Goal: Check status: Check status

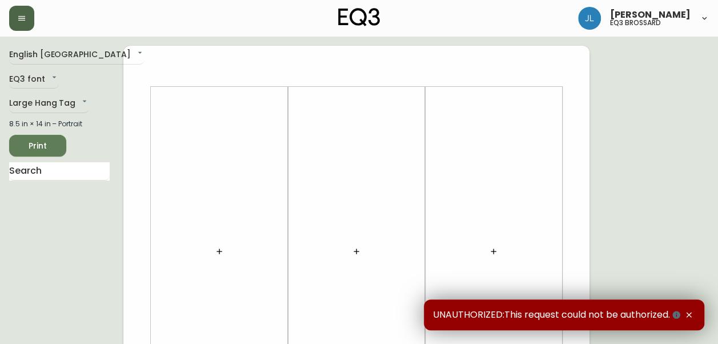
click at [24, 27] on button "button" at bounding box center [21, 18] width 25 height 25
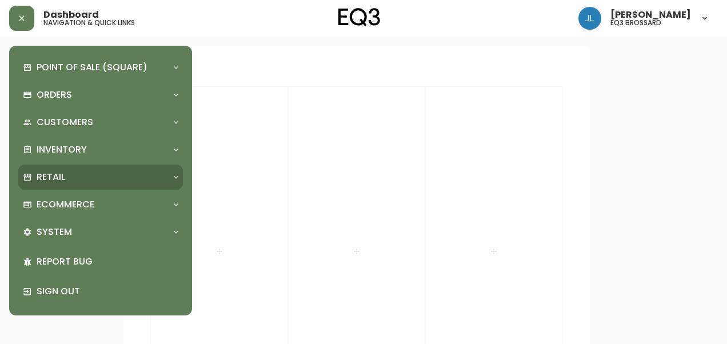
click at [57, 182] on p "Retail" at bounding box center [51, 177] width 29 height 13
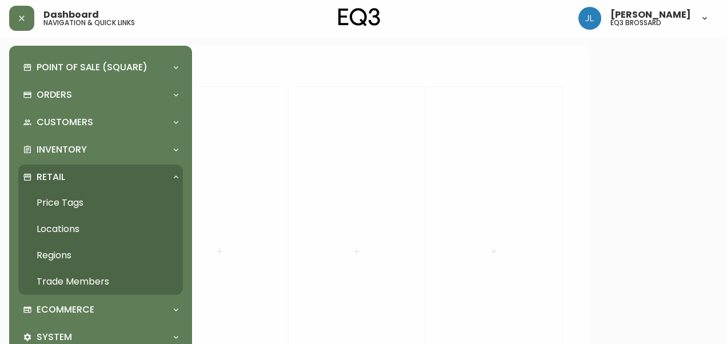
click at [50, 166] on div "Retail" at bounding box center [100, 177] width 165 height 25
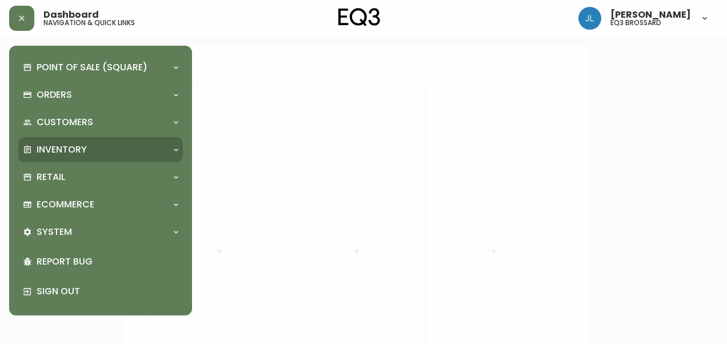
click at [54, 149] on p "Inventory" at bounding box center [62, 149] width 50 height 13
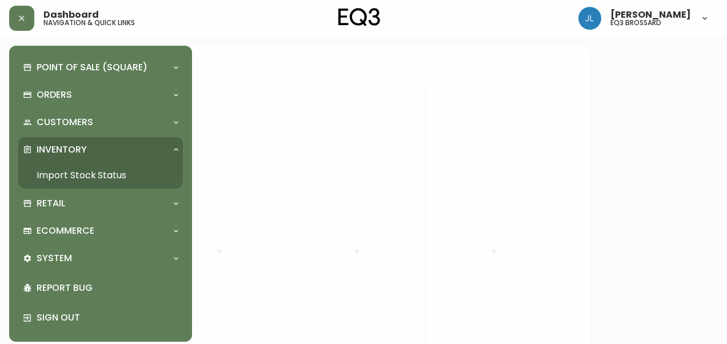
click at [54, 172] on link "Import Stock Status" at bounding box center [100, 175] width 165 height 26
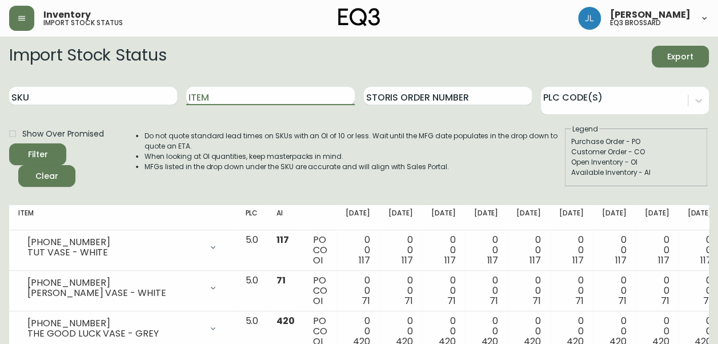
click at [238, 103] on input "Item" at bounding box center [270, 96] width 168 height 18
click at [9, 143] on button "Filter" at bounding box center [37, 154] width 57 height 22
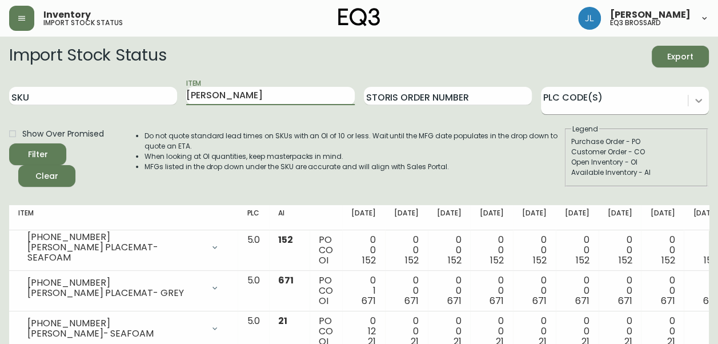
click at [698, 98] on icon at bounding box center [698, 100] width 11 height 11
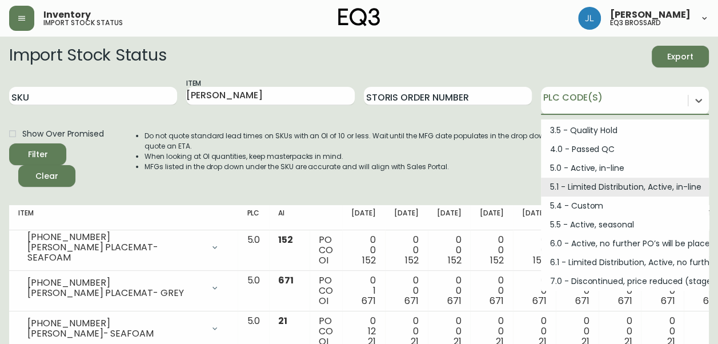
scroll to position [114, 0]
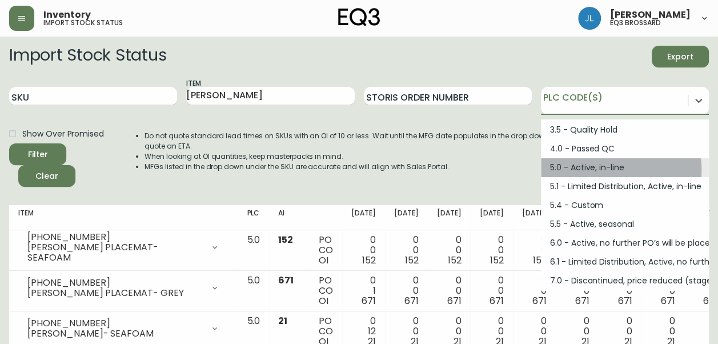
click at [590, 170] on div "5.0 - Active, in-line" at bounding box center [625, 167] width 168 height 19
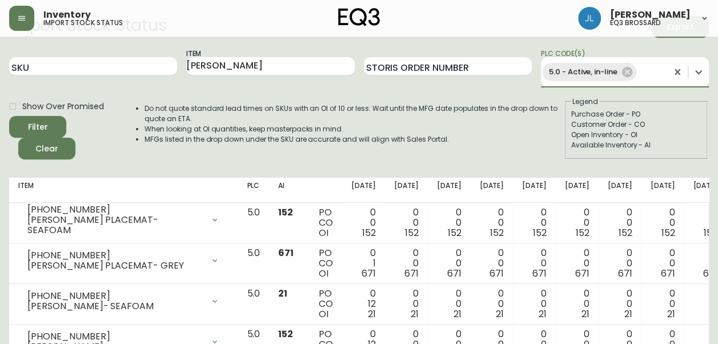
scroll to position [0, 0]
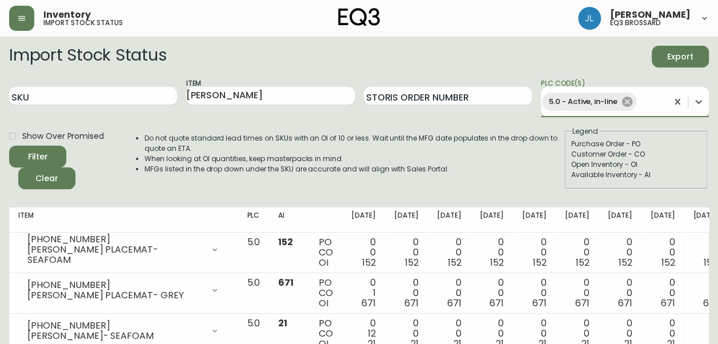
click at [631, 99] on icon at bounding box center [627, 101] width 13 height 13
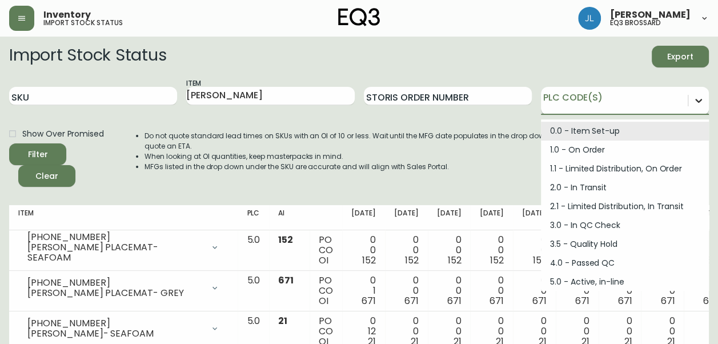
click at [697, 97] on icon at bounding box center [698, 100] width 11 height 11
click at [700, 98] on icon at bounding box center [698, 100] width 11 height 11
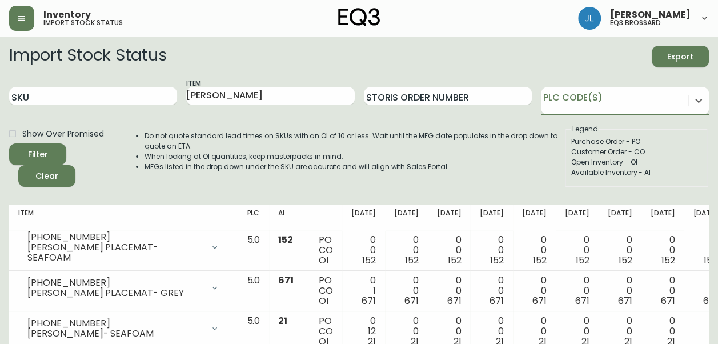
click at [492, 146] on li "Do not quote standard lead times on SKUs with an OI of 10 or less. Wait until t…" at bounding box center [355, 141] width 420 height 21
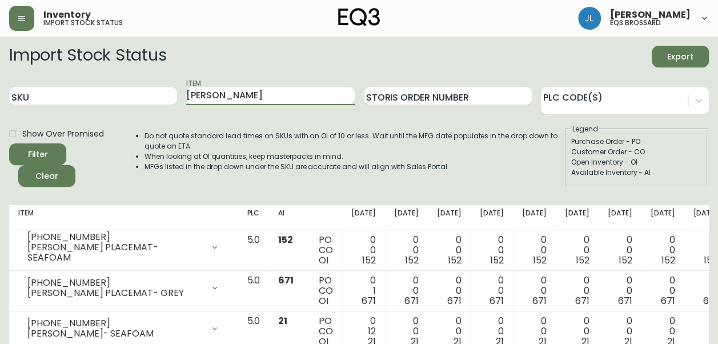
click at [215, 91] on input "[PERSON_NAME]" at bounding box center [270, 96] width 168 height 18
type input "EBO"
click at [9, 143] on button "Filter" at bounding box center [37, 154] width 57 height 22
